Goal: Find specific page/section: Find specific page/section

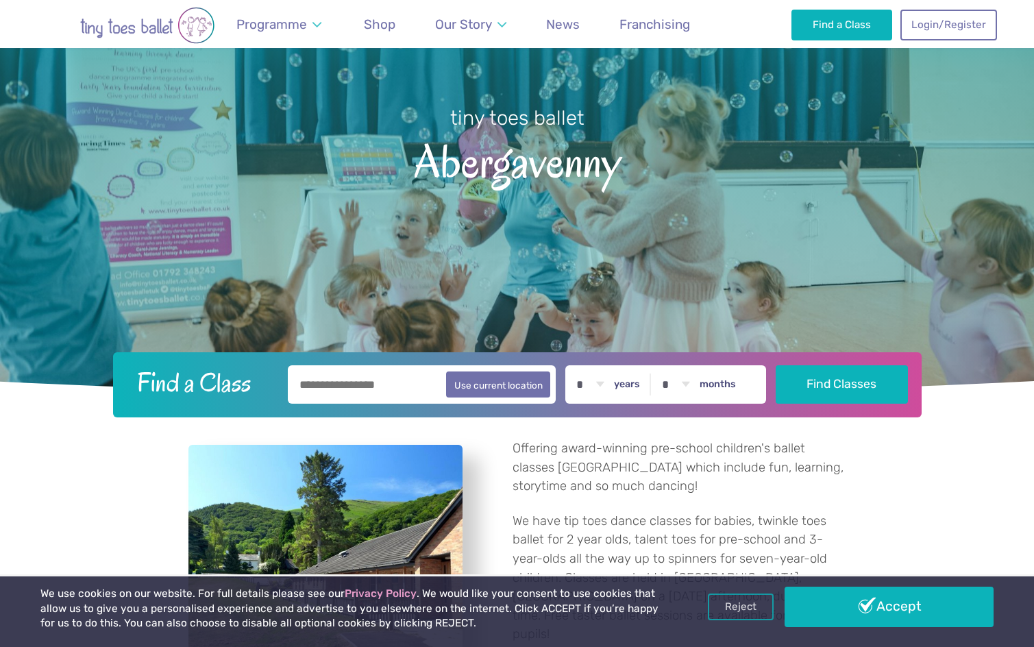
scroll to position [206, 0]
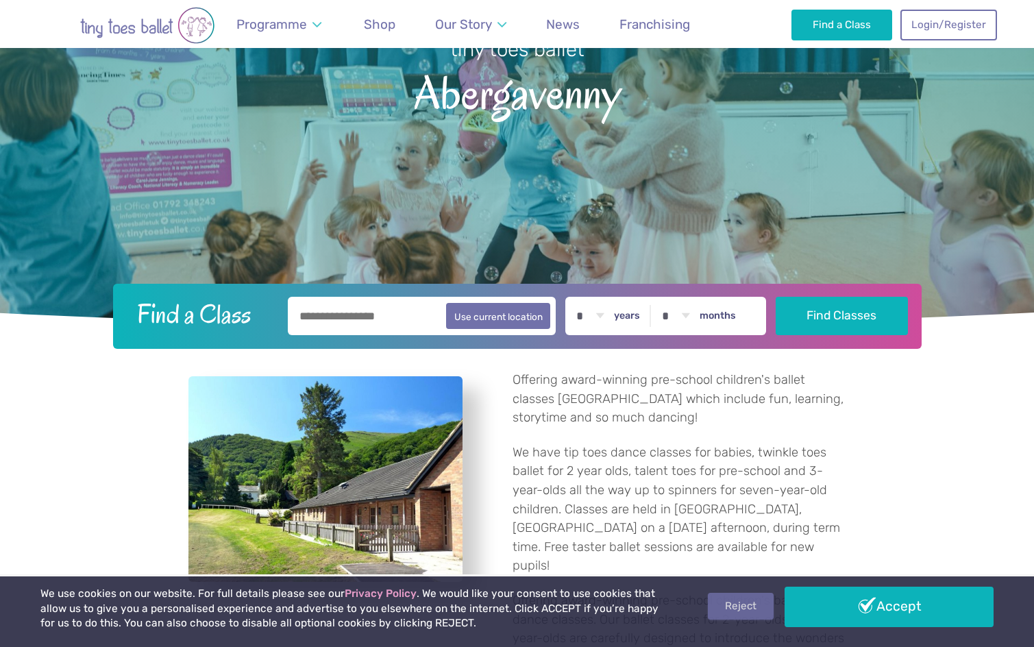
click at [752, 603] on link "Reject" at bounding box center [741, 606] width 66 height 26
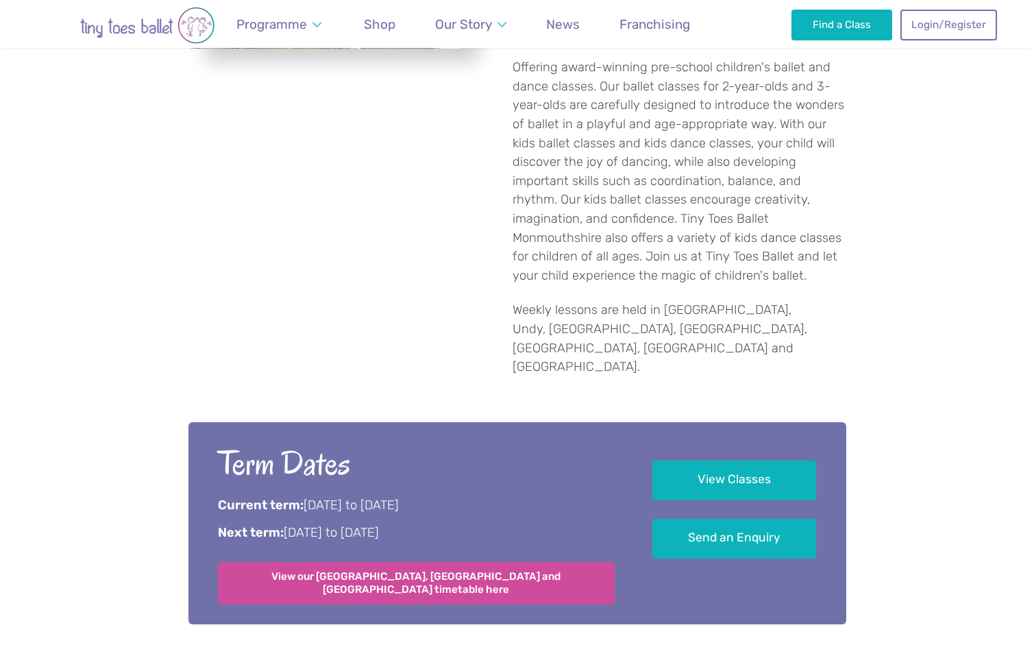
scroll to position [754, 0]
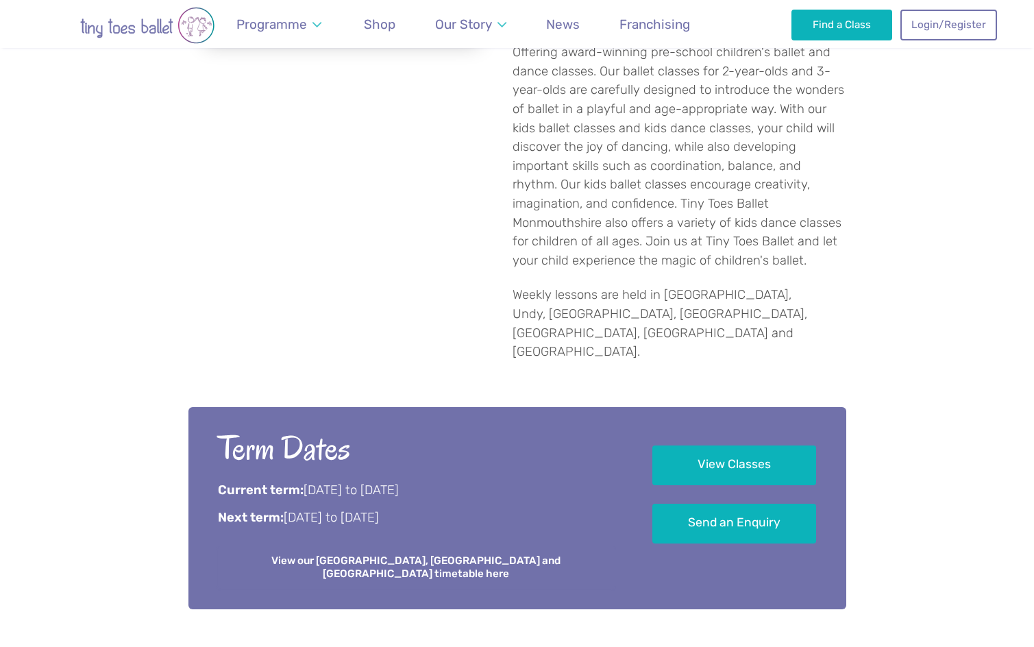
click at [373, 546] on link "View our [GEOGRAPHIC_DATA], [GEOGRAPHIC_DATA] and [GEOGRAPHIC_DATA] timetable h…" at bounding box center [416, 567] width 397 height 42
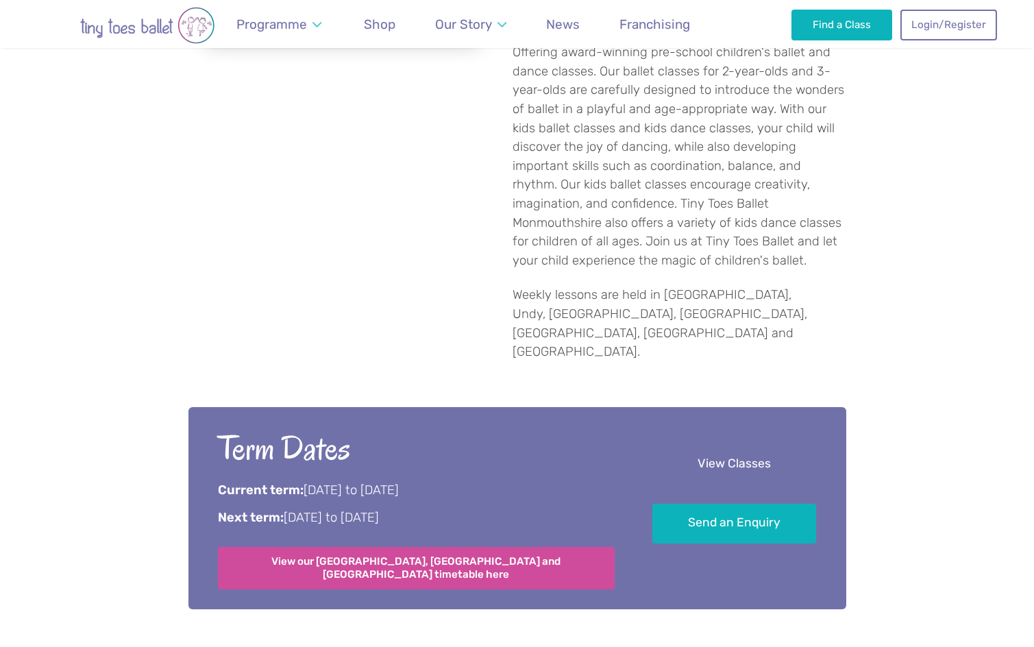
click at [734, 445] on link "View Classes" at bounding box center [735, 465] width 164 height 40
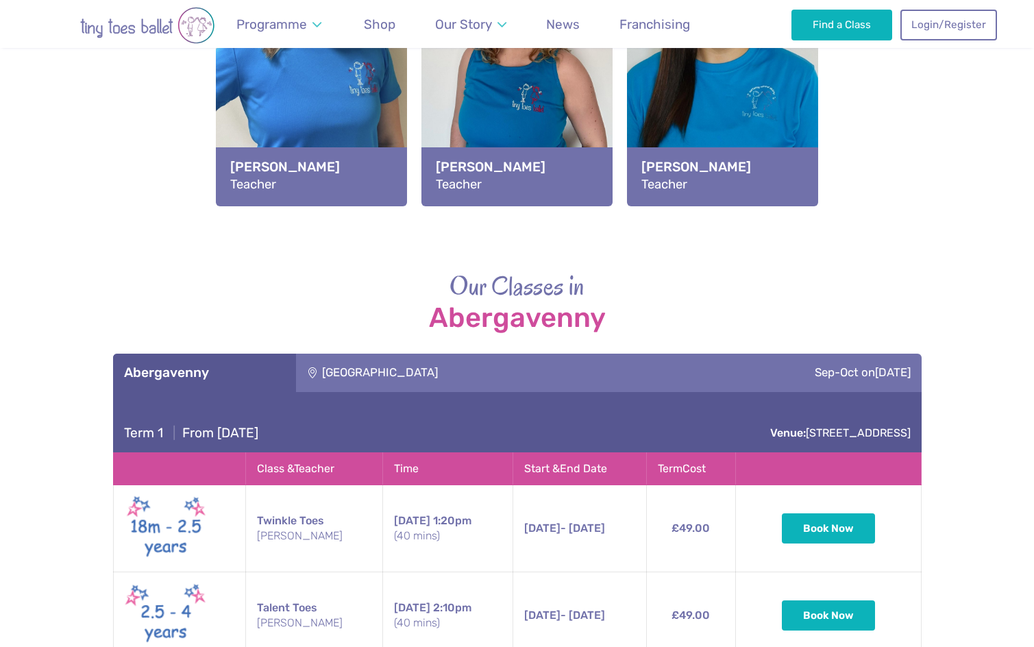
scroll to position [2027, 0]
